Goal: Information Seeking & Learning: Learn about a topic

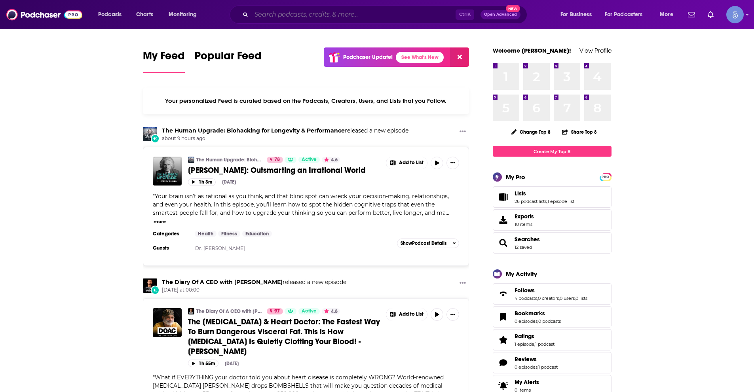
click at [280, 13] on input "Search podcasts, credits, & more..." at bounding box center [353, 14] width 204 height 13
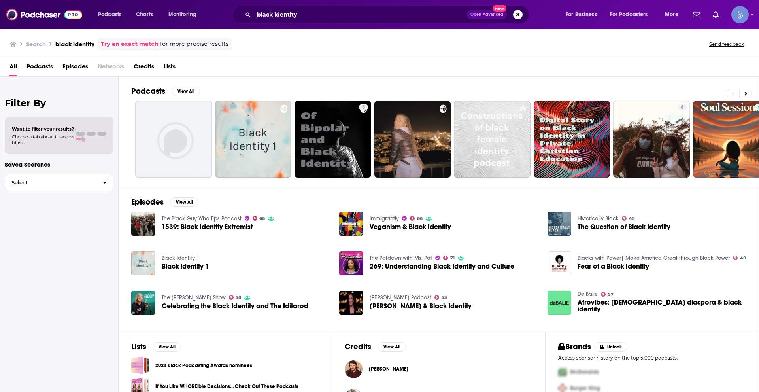
click at [39, 61] on span "Podcasts" at bounding box center [40, 68] width 27 height 16
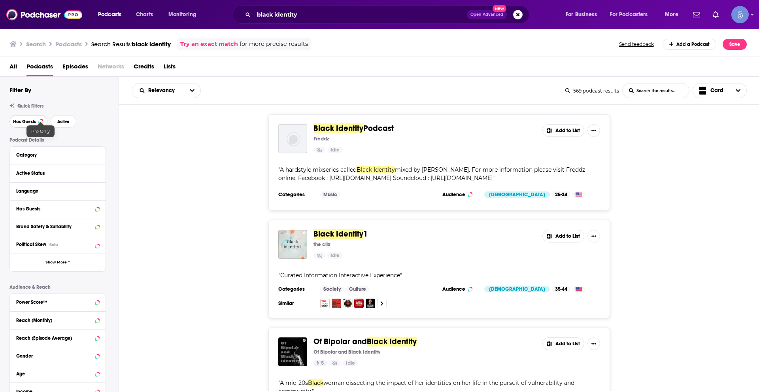
click at [35, 118] on button "Has Guests" at bounding box center [28, 121] width 38 height 13
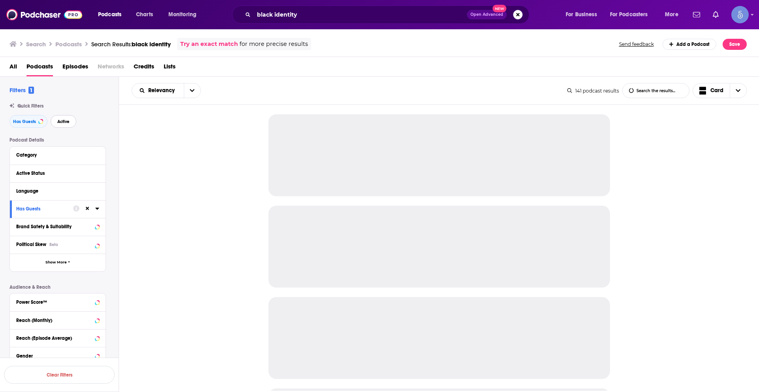
click at [69, 119] on span "Active" at bounding box center [63, 121] width 12 height 4
click at [97, 190] on icon at bounding box center [97, 191] width 4 height 2
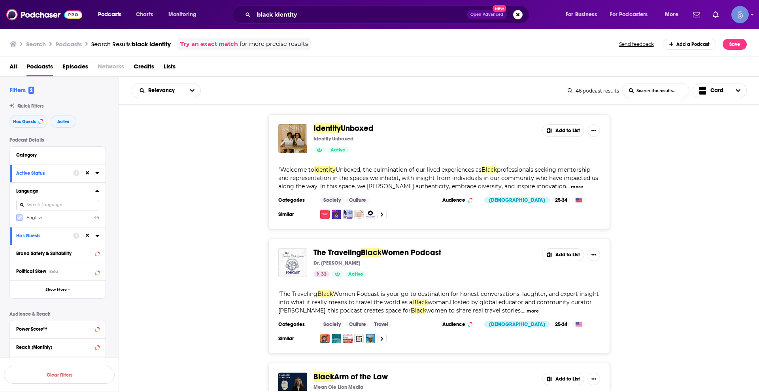
click at [20, 216] on icon at bounding box center [19, 217] width 5 height 5
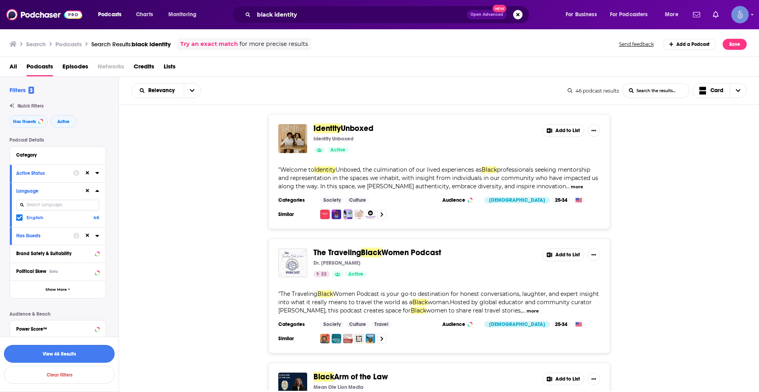
click at [76, 351] on button "View 46 Results" at bounding box center [59, 354] width 111 height 18
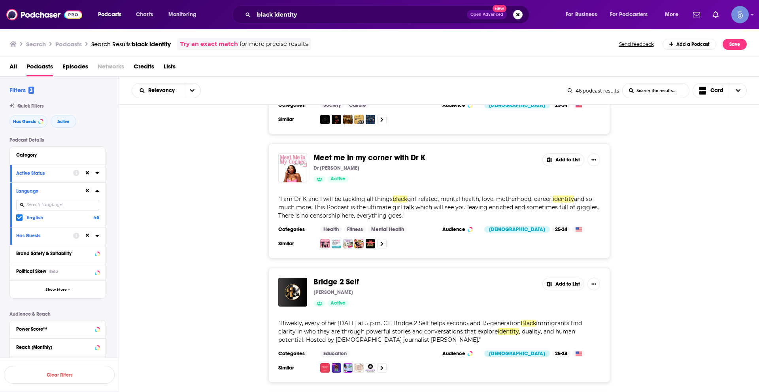
scroll to position [1740, 0]
click at [22, 122] on span "Has Guests" at bounding box center [24, 121] width 23 height 4
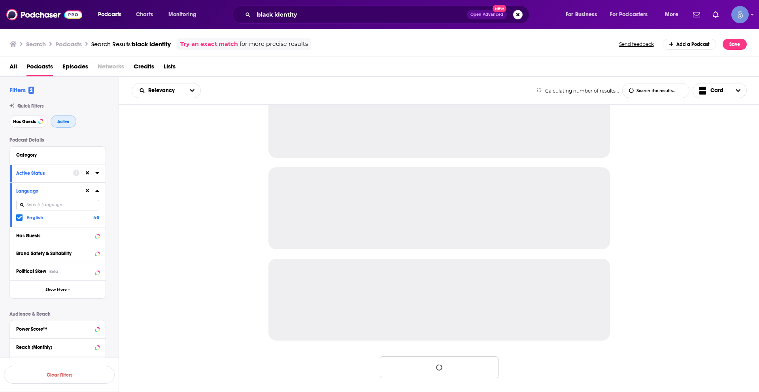
click at [72, 120] on button "Active" at bounding box center [64, 121] width 26 height 13
click at [88, 191] on icon at bounding box center [88, 191] width 4 height 4
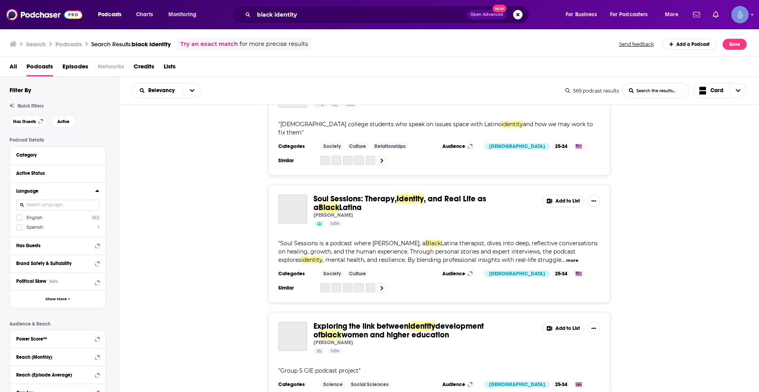
scroll to position [2202, 0]
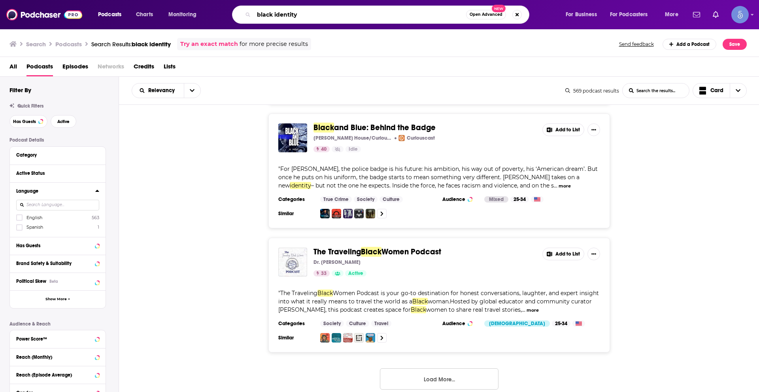
click at [288, 18] on input "black identity" at bounding box center [360, 14] width 212 height 13
click at [287, 18] on input "black identity" at bounding box center [360, 14] width 212 height 13
type input "black"
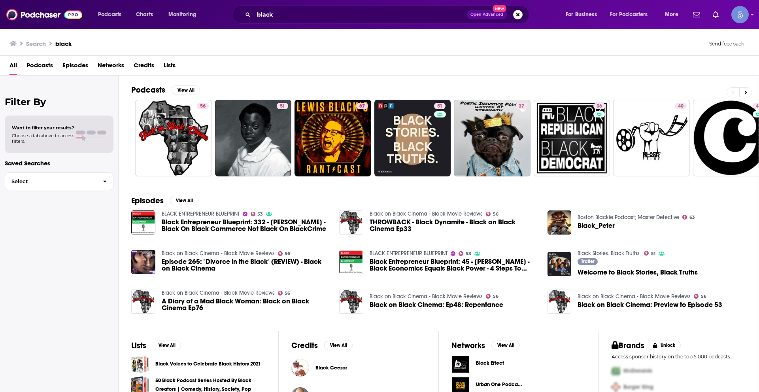
click at [44, 64] on span "Podcasts" at bounding box center [40, 67] width 27 height 16
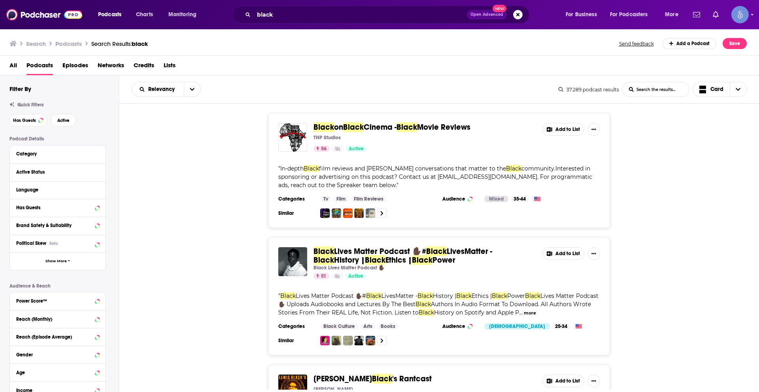
click at [662, 198] on div "Black on Black Cinema - Black Movie Reviews TNP Studios 56 Active Add to List "…" at bounding box center [439, 170] width 641 height 115
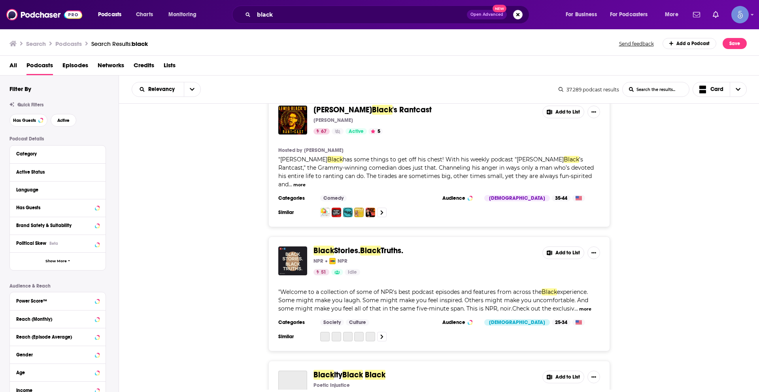
scroll to position [277, 0]
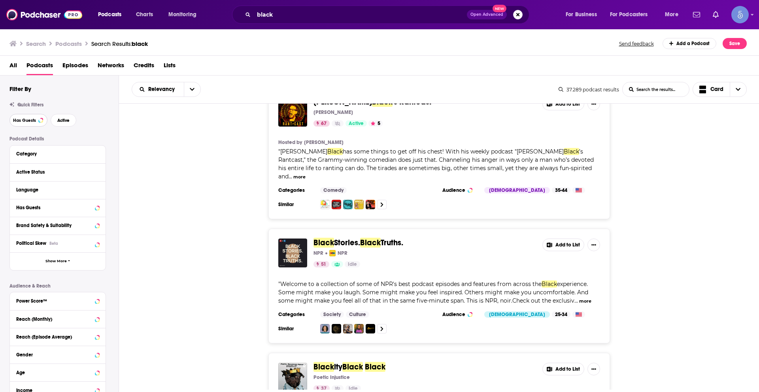
click at [34, 120] on span "Has Guests" at bounding box center [24, 120] width 23 height 4
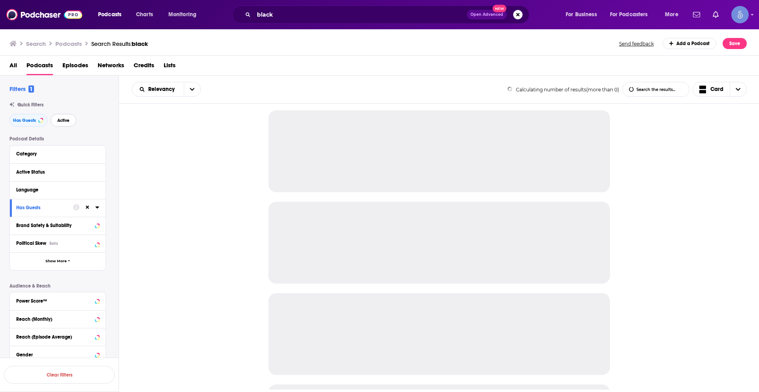
click at [66, 117] on button "Active" at bounding box center [64, 120] width 26 height 13
click at [97, 189] on icon at bounding box center [97, 189] width 4 height 6
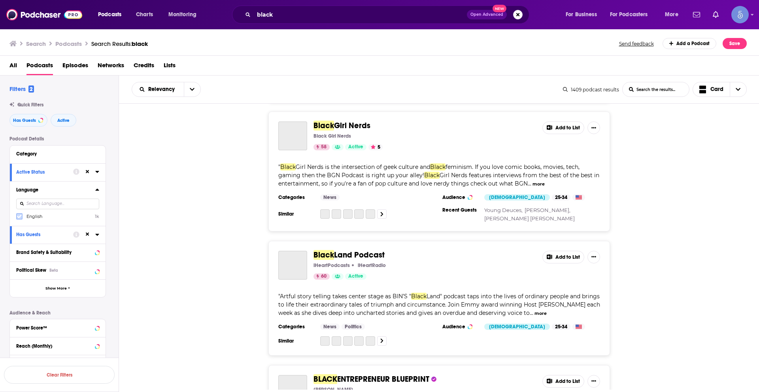
click at [18, 216] on icon at bounding box center [19, 216] width 5 height 5
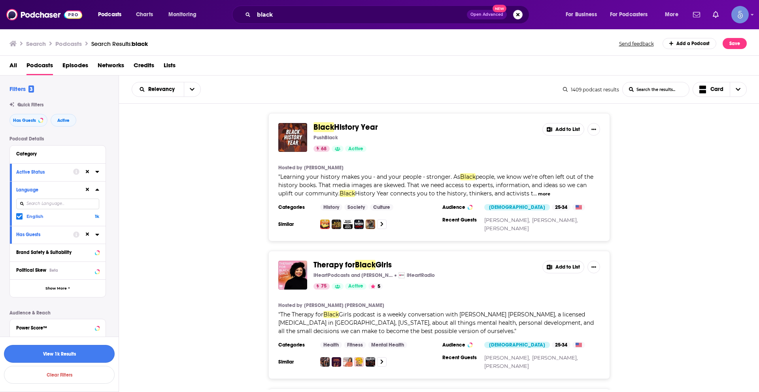
click at [48, 352] on button "View 1k Results" at bounding box center [59, 354] width 111 height 18
click at [541, 192] on button "more" at bounding box center [544, 194] width 12 height 7
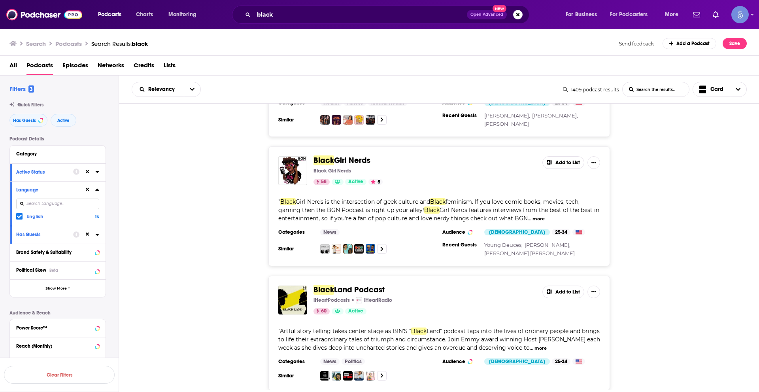
scroll to position [356, 0]
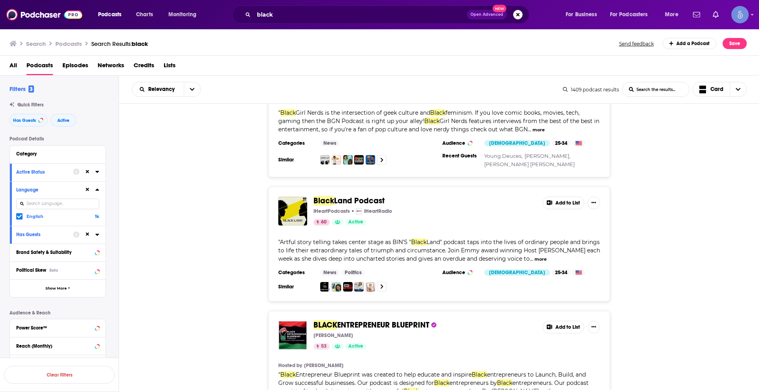
click at [542, 263] on button "more" at bounding box center [541, 259] width 12 height 7
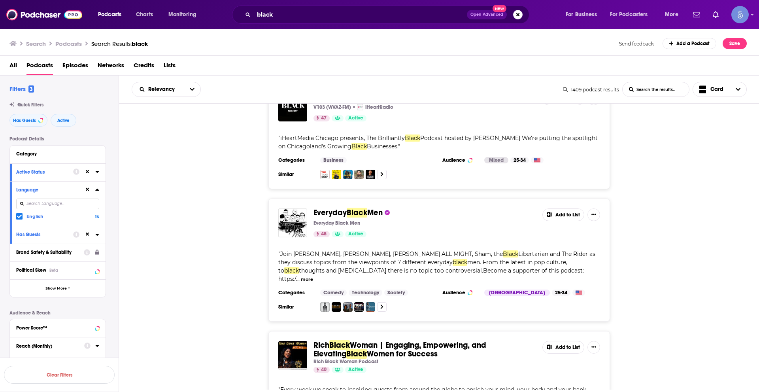
scroll to position [1187, 0]
